Goal: Navigation & Orientation: Find specific page/section

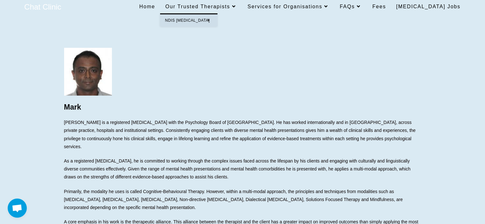
click at [237, 6] on icon at bounding box center [233, 6] width 7 height 5
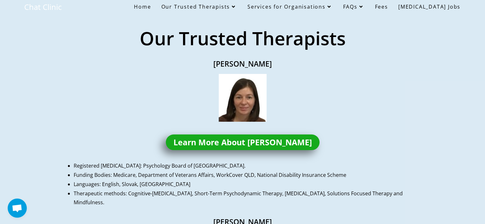
click at [151, 6] on span "Home" at bounding box center [142, 6] width 17 height 7
